Goal: Communication & Community: Answer question/provide support

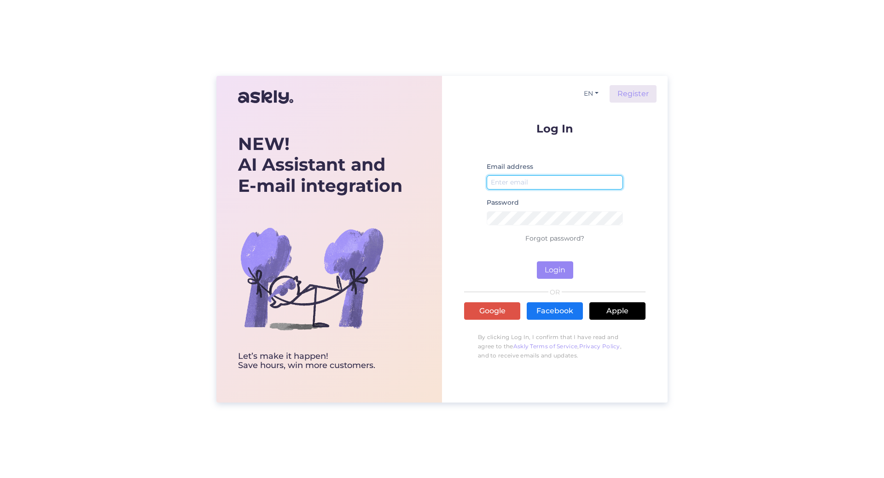
type input "[EMAIL_ADDRESS][DOMAIN_NAME]"
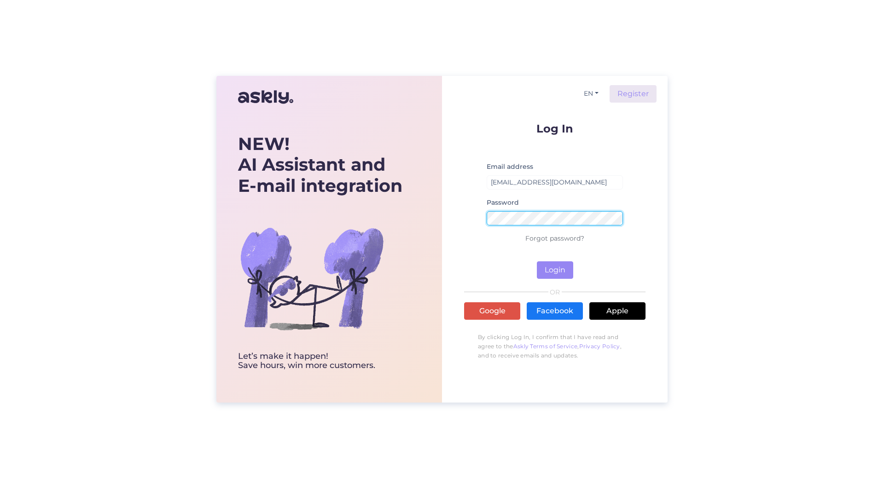
click at [460, 220] on div "EN Register Log In Email address [EMAIL_ADDRESS][DOMAIN_NAME] Password Forgot p…" at bounding box center [555, 239] width 226 height 327
click at [537, 261] on button "Login" at bounding box center [555, 269] width 36 height 17
click at [453, 214] on div "EN Register Log In Email address [EMAIL_ADDRESS][DOMAIN_NAME] Password Wrong pa…" at bounding box center [555, 239] width 226 height 327
click at [537, 261] on button "Login" at bounding box center [555, 269] width 36 height 17
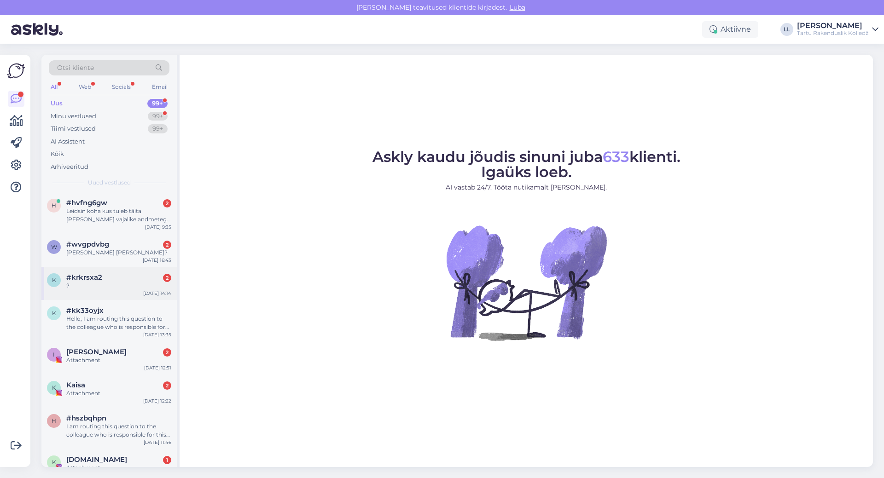
click at [122, 290] on div "k #krkrsxa2 2 ? [DATE] 14:14" at bounding box center [108, 283] width 135 height 33
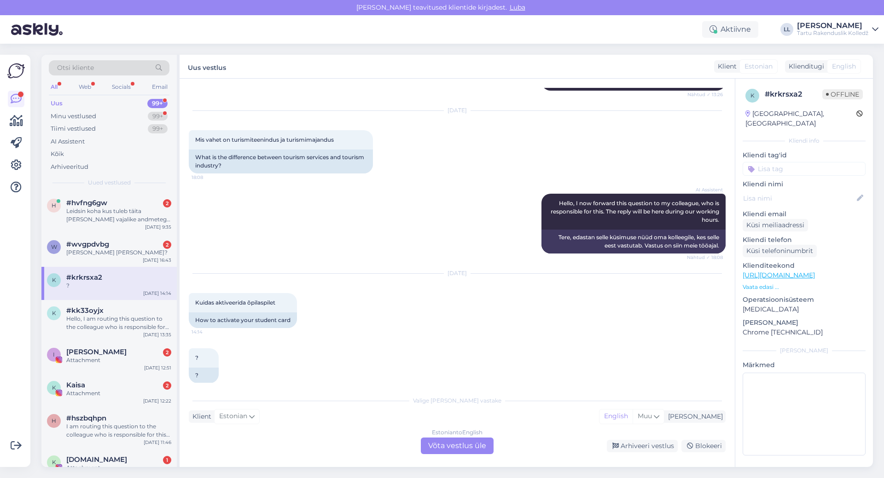
scroll to position [404, 0]
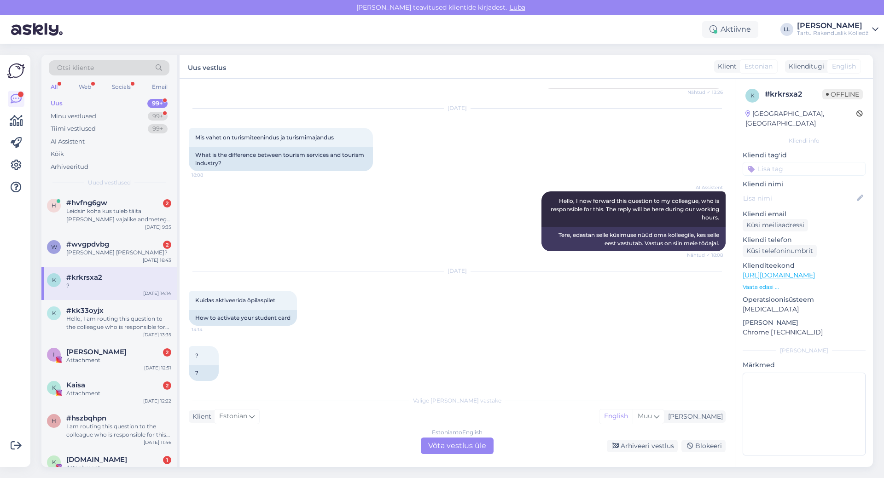
click at [438, 450] on div "Estonian to English Võta vestlus üle" at bounding box center [457, 446] width 73 height 17
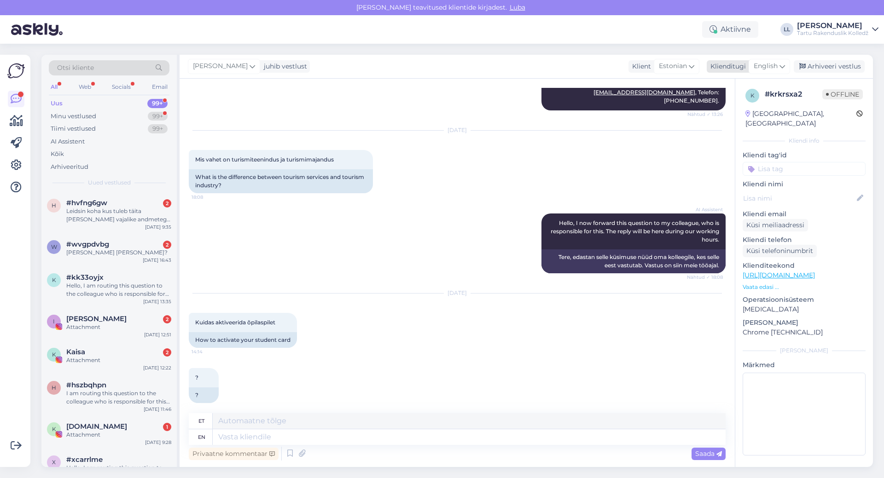
click at [776, 71] on span "English" at bounding box center [766, 66] width 24 height 10
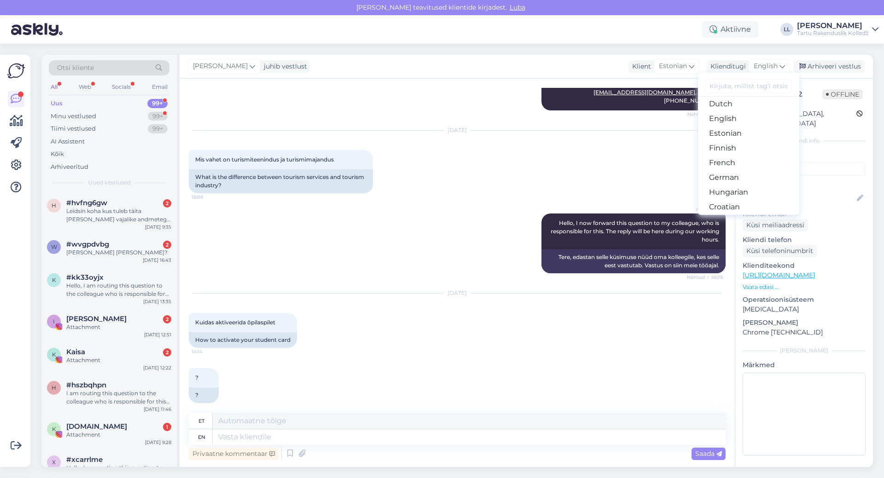
scroll to position [92, 0]
click at [734, 138] on link "Estonian" at bounding box center [748, 133] width 101 height 15
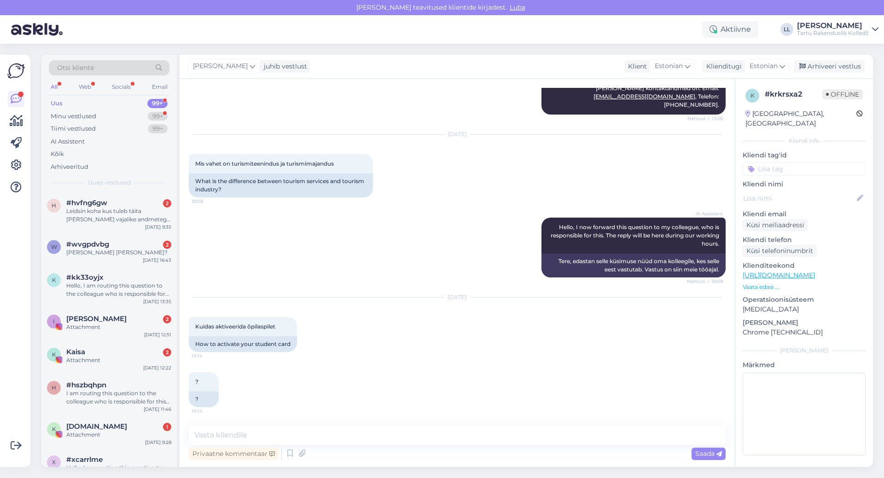
scroll to position [369, 0]
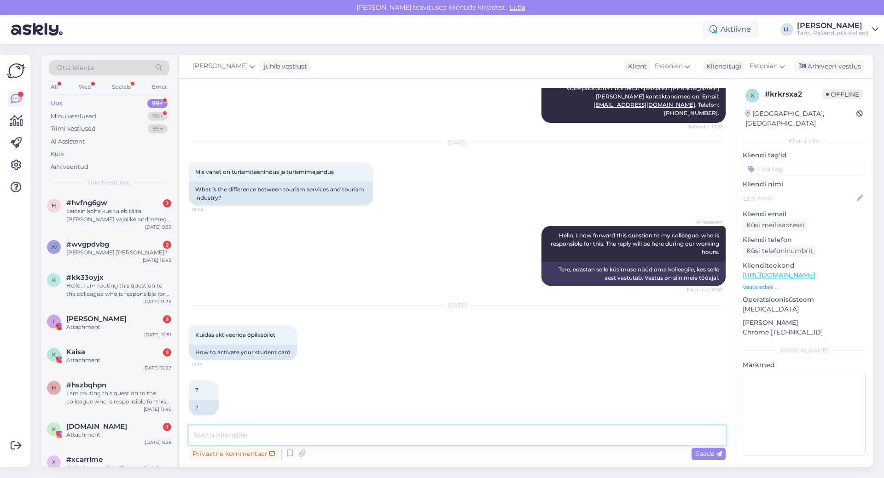
click at [227, 435] on textarea at bounding box center [457, 435] width 537 height 19
click at [126, 224] on div "h #hvfng6gw 2 Leidsin koha kus tuleb täita [PERSON_NAME] vajalike andmetega, et…" at bounding box center [108, 212] width 135 height 41
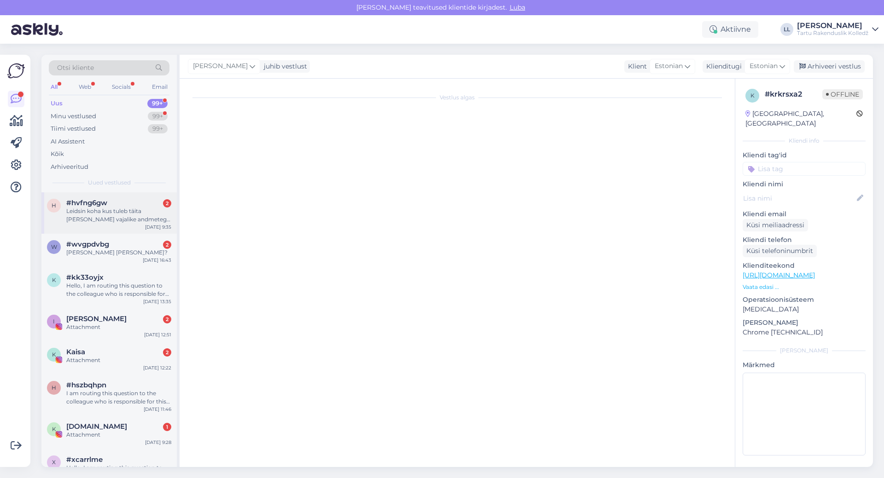
scroll to position [118, 0]
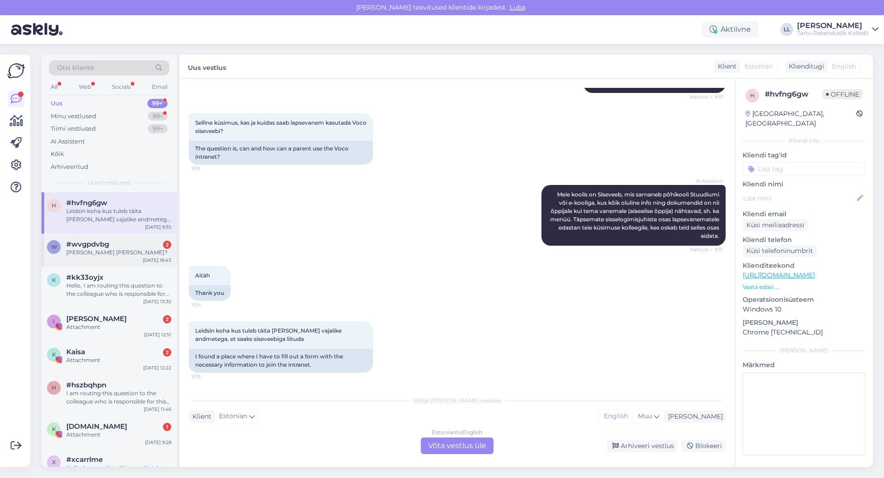
click at [132, 249] on div "[PERSON_NAME] [PERSON_NAME]?" at bounding box center [118, 253] width 105 height 8
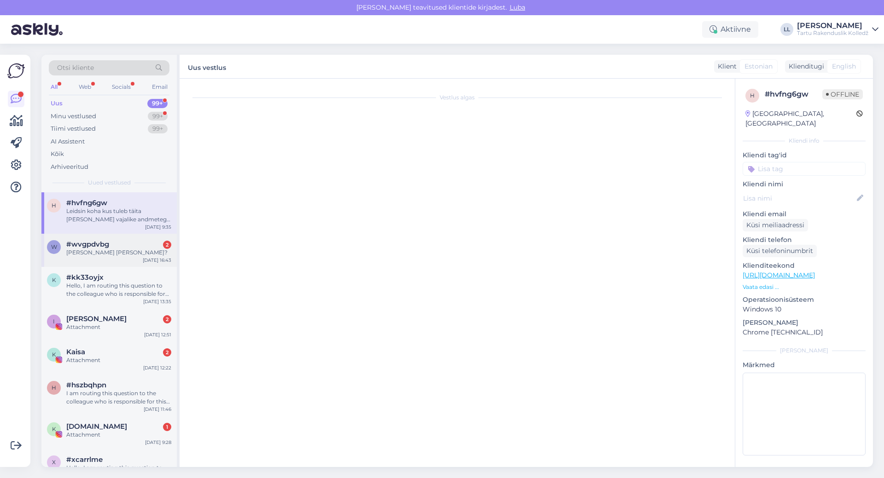
scroll to position [0, 0]
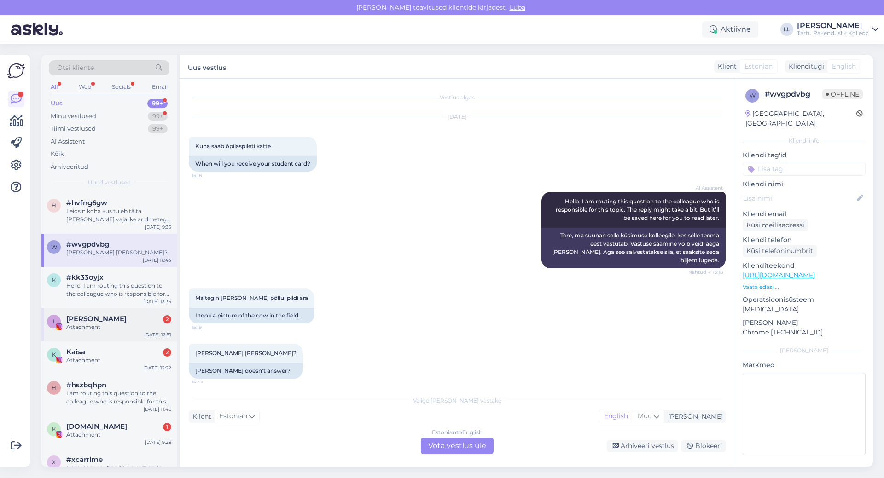
click at [120, 326] on div "Attachment" at bounding box center [118, 327] width 105 height 8
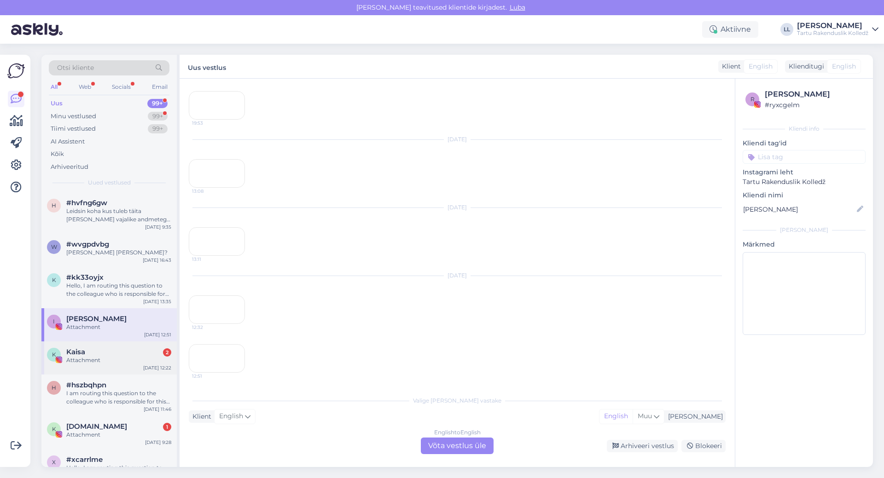
scroll to position [543, 0]
click at [118, 348] on div "Kaisa 2" at bounding box center [118, 352] width 105 height 8
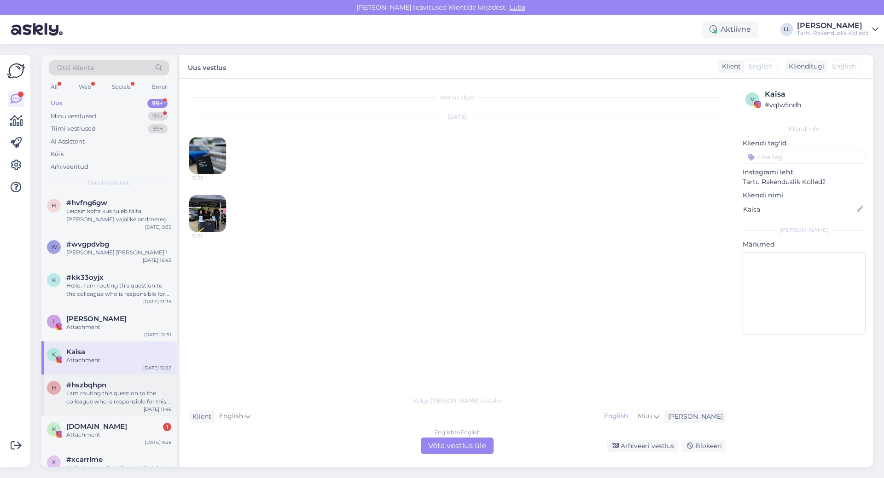
click at [118, 390] on div "I am routing this question to the colleague who is responsible for this topic. …" at bounding box center [118, 397] width 105 height 17
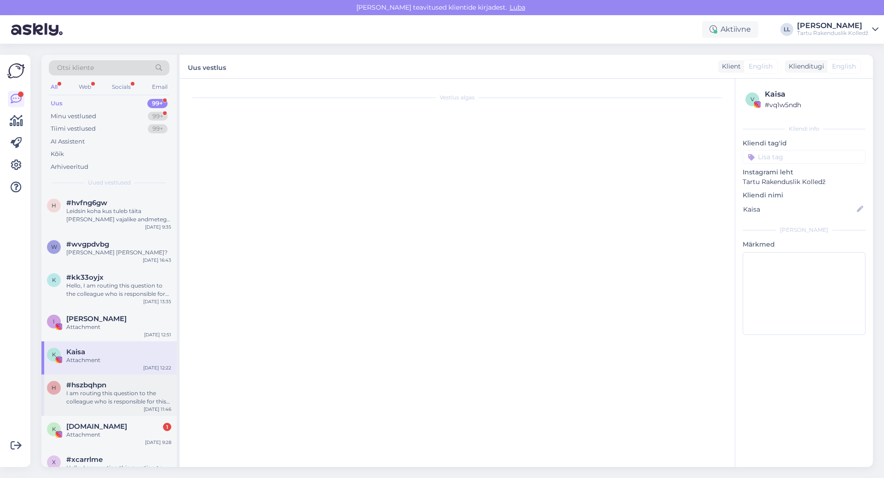
scroll to position [32, 0]
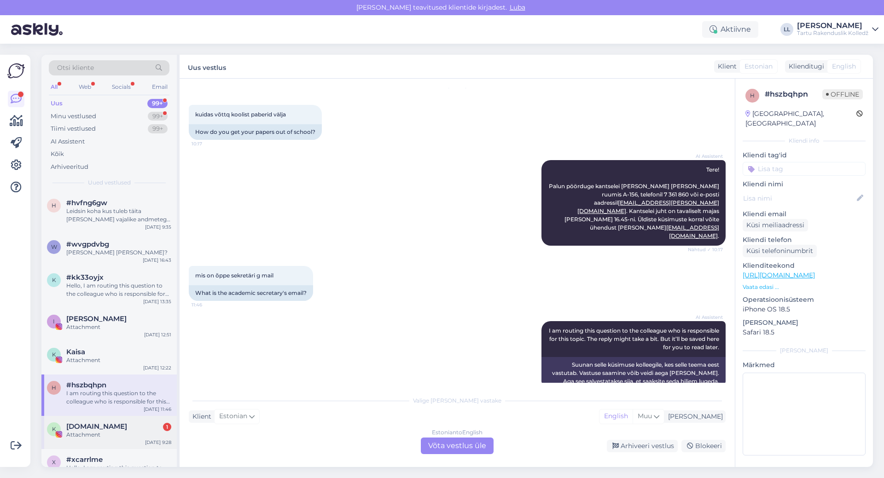
click at [118, 434] on div "Attachment" at bounding box center [118, 435] width 105 height 8
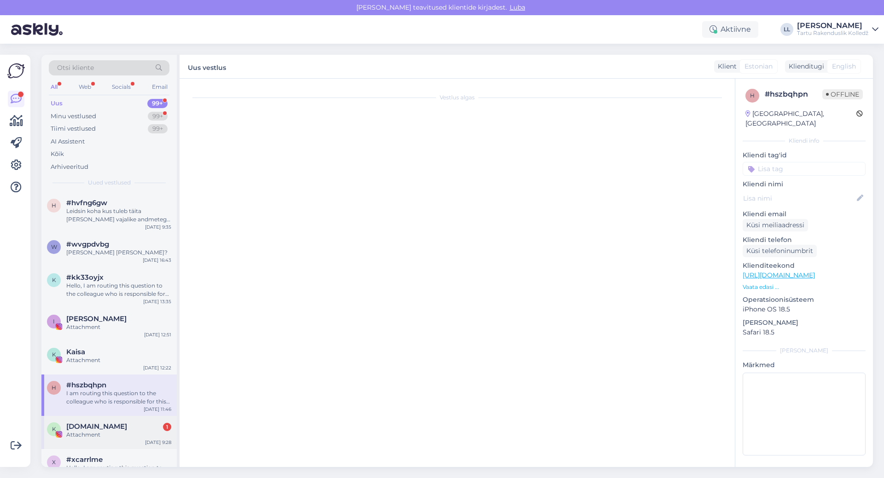
scroll to position [0, 0]
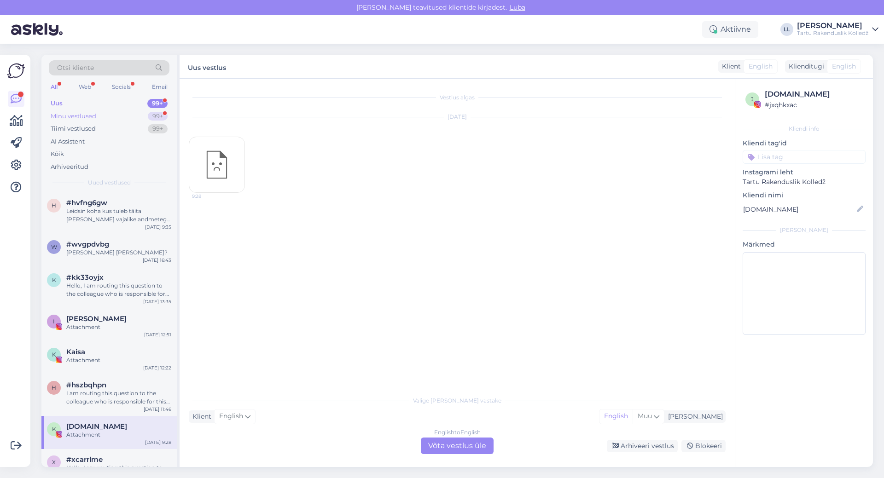
click at [80, 117] on div "Minu vestlused" at bounding box center [74, 116] width 46 height 9
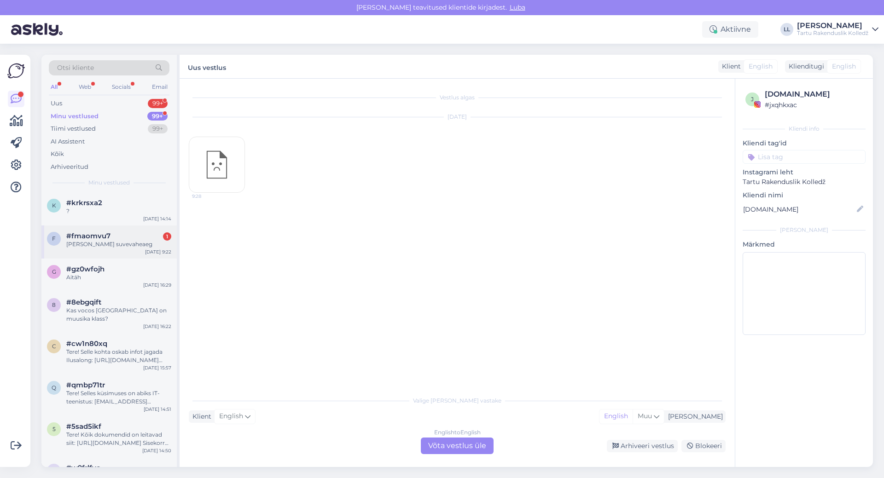
click at [80, 241] on div "[PERSON_NAME] suvevaheaeg" at bounding box center [118, 244] width 105 height 8
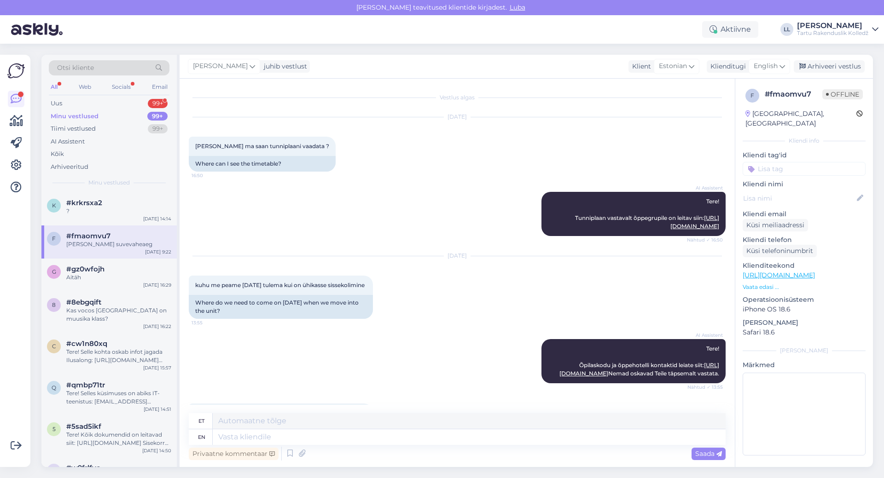
scroll to position [332, 0]
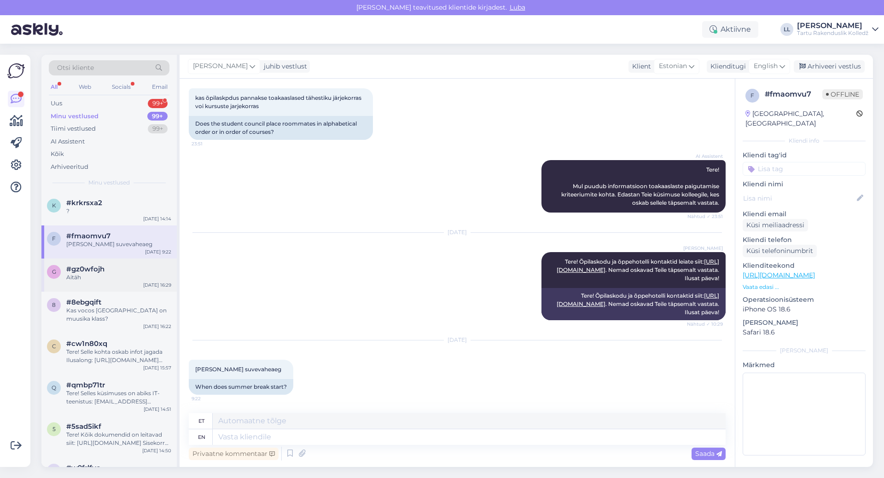
click at [106, 275] on div "Aitäh" at bounding box center [118, 277] width 105 height 8
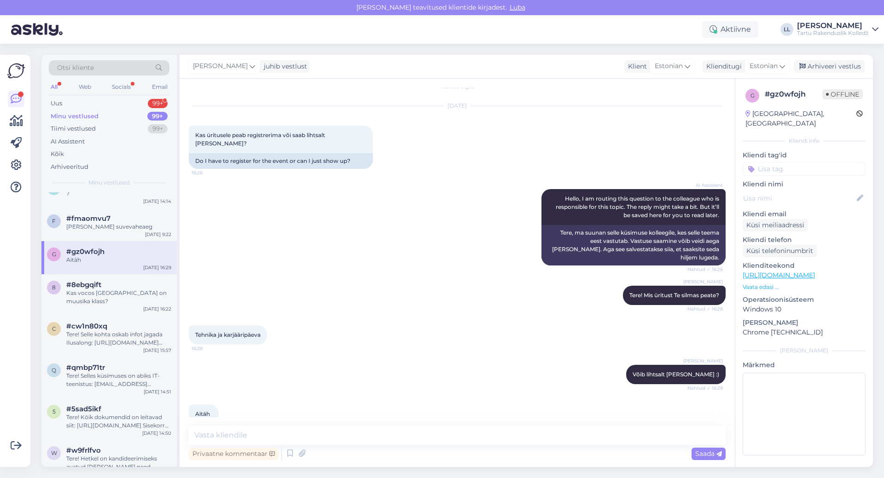
scroll to position [0, 0]
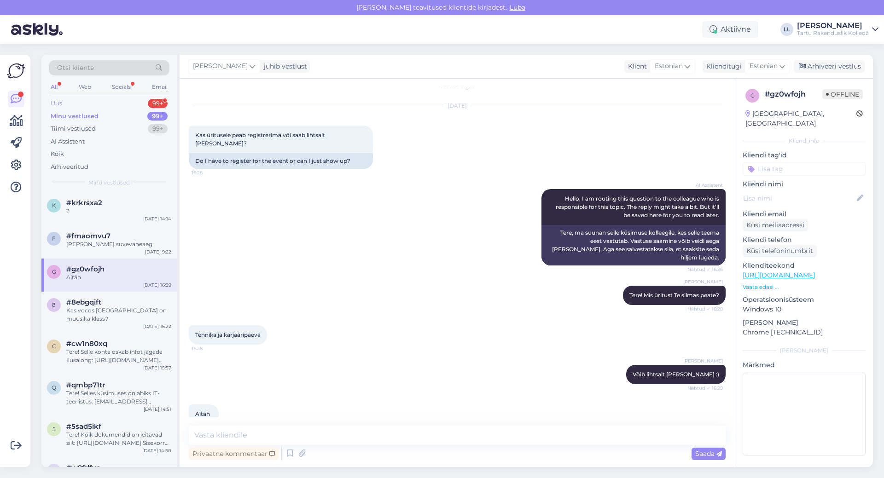
click at [58, 104] on div "Uus" at bounding box center [57, 103] width 12 height 9
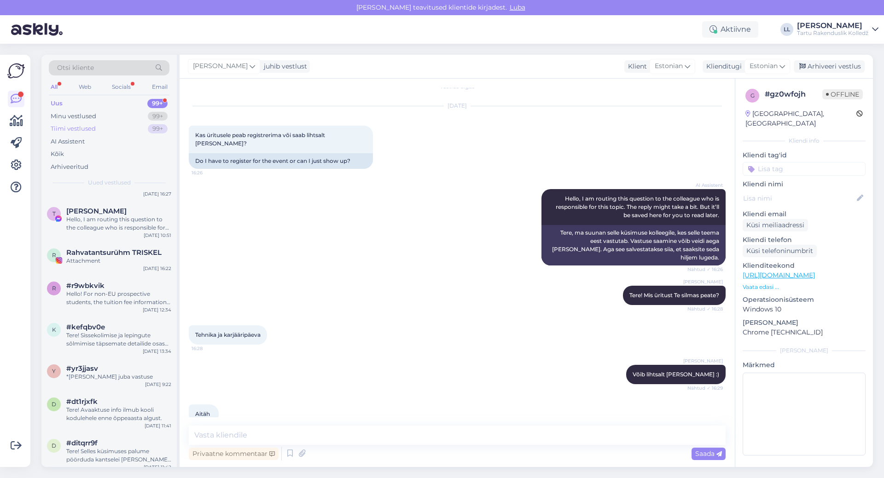
scroll to position [921, 0]
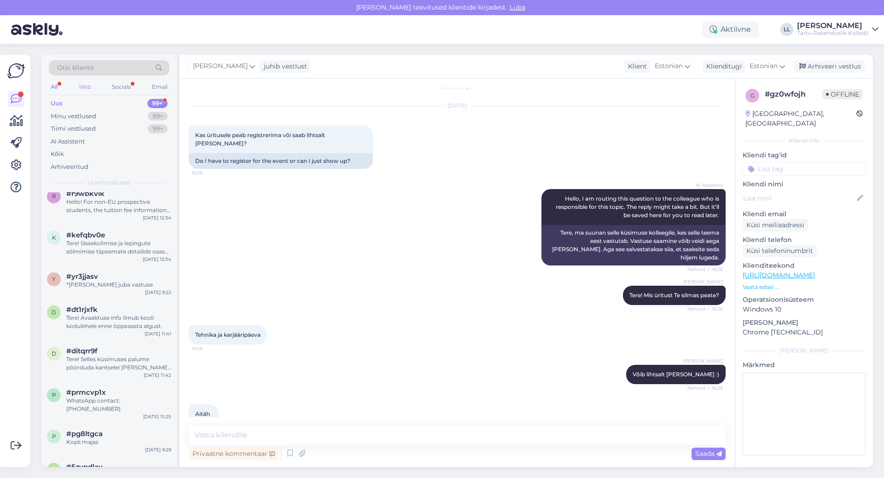
click at [90, 87] on div "Web" at bounding box center [85, 87] width 16 height 12
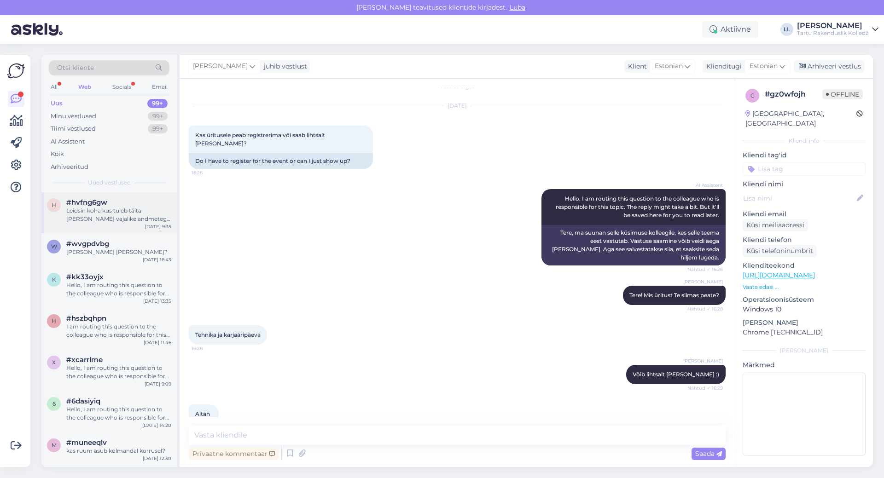
scroll to position [0, 0]
click at [145, 219] on div "Leidsin koha kus tuleb täita [PERSON_NAME] vajalike andmetega, et saaks sisevee…" at bounding box center [118, 215] width 105 height 17
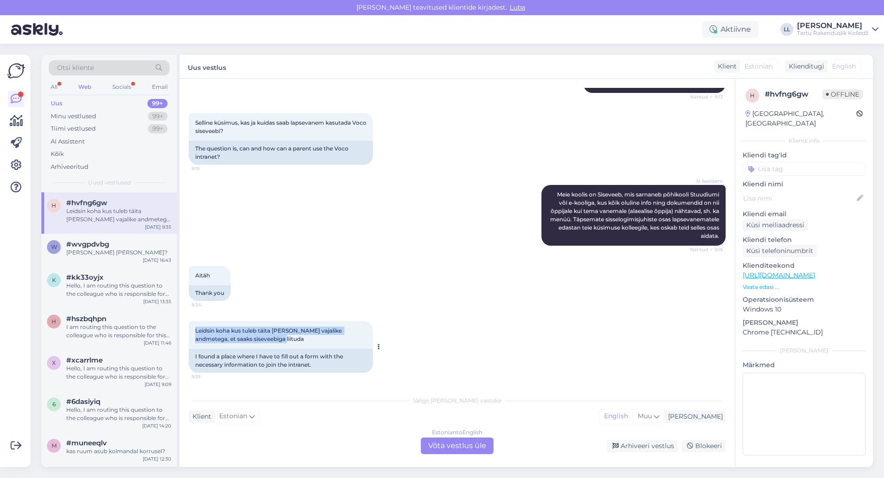
drag, startPoint x: 268, startPoint y: 340, endPoint x: 190, endPoint y: 331, distance: 78.8
click at [190, 331] on div "Leidsin koha kus tuleb täita [PERSON_NAME] vajalike andmetega, et saaks sisevee…" at bounding box center [281, 335] width 184 height 28
copy span "Leidsin koha kus tuleb täita [PERSON_NAME] vajalike andmetega, et saaks sisevee…"
